Goal: Navigation & Orientation: Find specific page/section

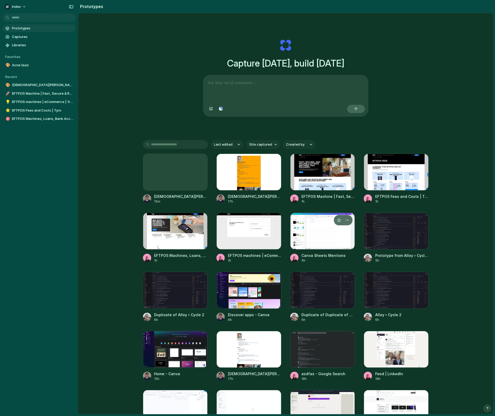
click at [317, 235] on div at bounding box center [323, 231] width 65 height 37
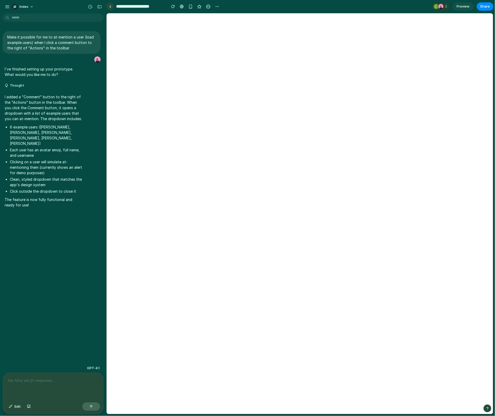
click at [110, 9] on link at bounding box center [110, 7] width 8 height 8
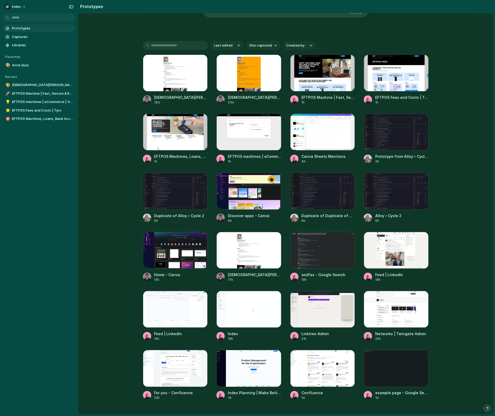
scroll to position [103, 0]
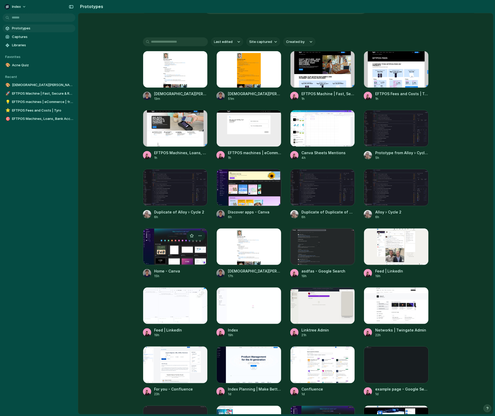
click at [163, 252] on div at bounding box center [175, 246] width 65 height 37
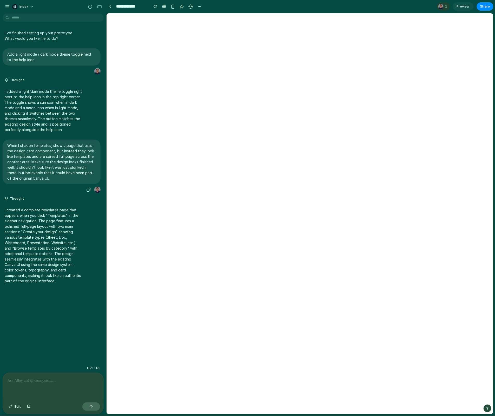
click at [36, 160] on p "When I click on templates, show a page that uses the design card component, but…" at bounding box center [51, 162] width 89 height 38
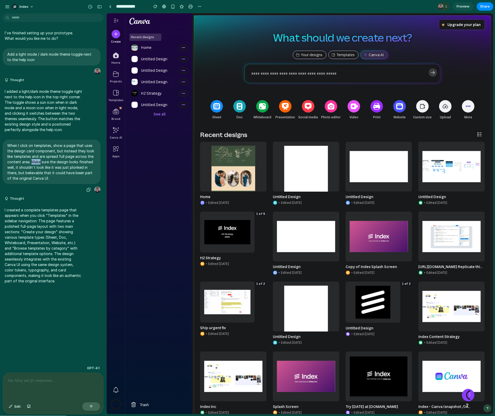
click at [36, 160] on p "When I click on templates, show a page that uses the design card component, but…" at bounding box center [51, 162] width 89 height 38
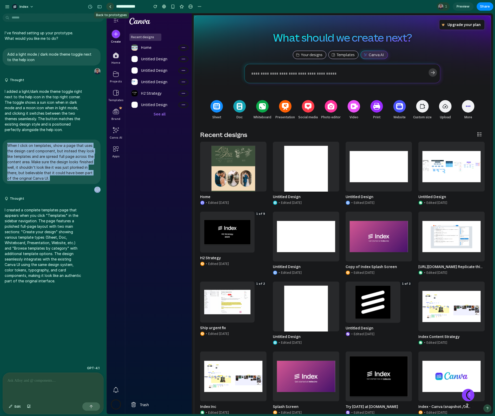
click at [111, 5] on div at bounding box center [110, 6] width 2 height 3
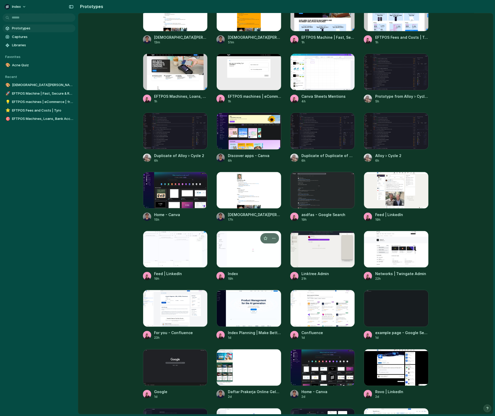
scroll to position [160, 0]
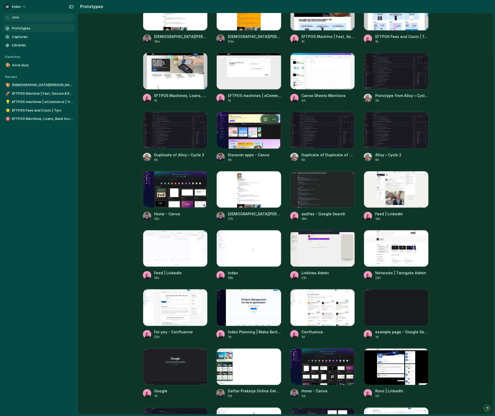
click at [234, 124] on div at bounding box center [249, 130] width 65 height 37
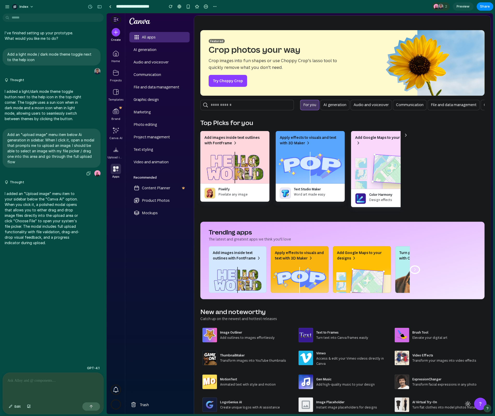
click at [70, 146] on p "Add an "upload image" menu item below Ai generation in sidebar. When I click it…" at bounding box center [51, 148] width 89 height 33
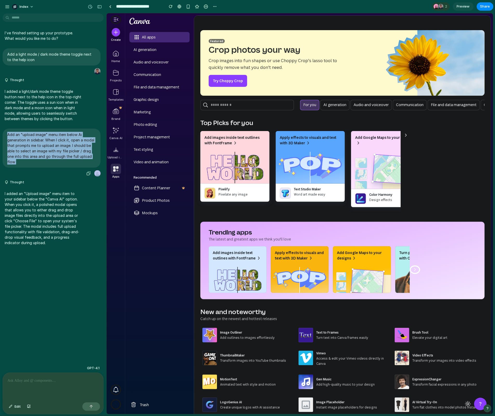
click at [70, 146] on p "Add an "upload image" menu item below Ai generation in sidebar. When I click it…" at bounding box center [51, 148] width 89 height 33
copy div "Add an "upload image" menu item below Ai generation in sidebar. When I click it…"
click at [110, 8] on div at bounding box center [110, 6] width 2 height 3
